Goal: Use online tool/utility: Use online tool/utility

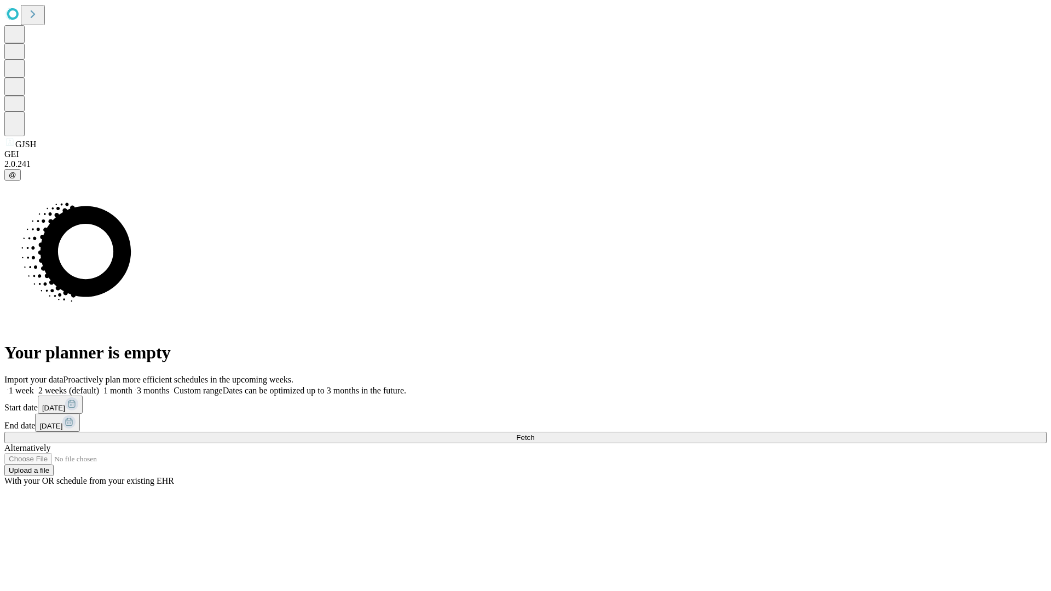
click at [534, 433] on span "Fetch" at bounding box center [525, 437] width 18 height 8
